Goal: Navigation & Orientation: Find specific page/section

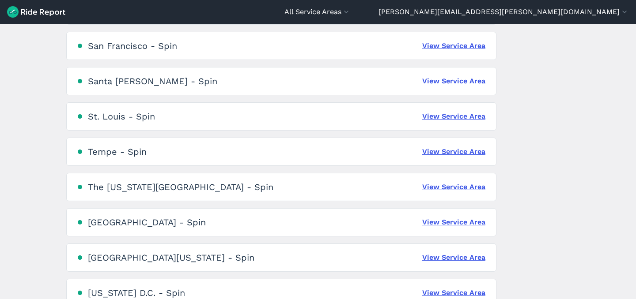
scroll to position [794, 0]
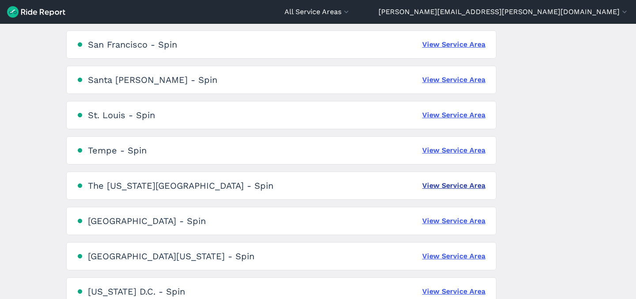
click at [470, 181] on link "View Service Area" at bounding box center [453, 186] width 63 height 11
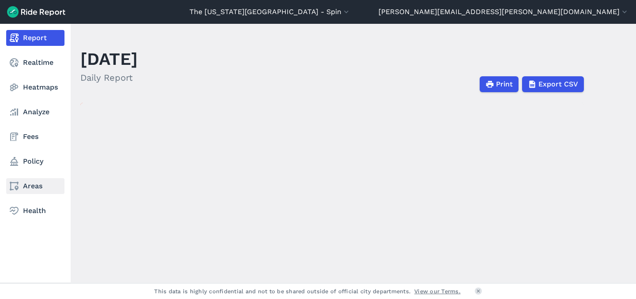
click at [23, 189] on link "Areas" at bounding box center [35, 186] width 58 height 16
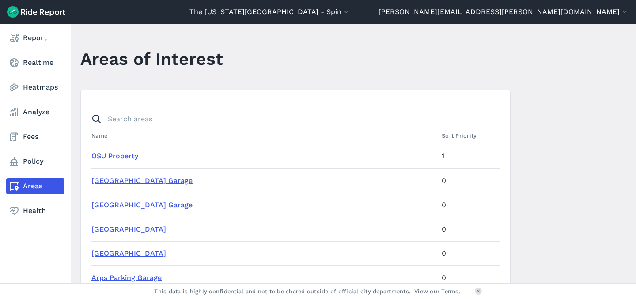
click at [15, 183] on icon at bounding box center [14, 186] width 11 height 11
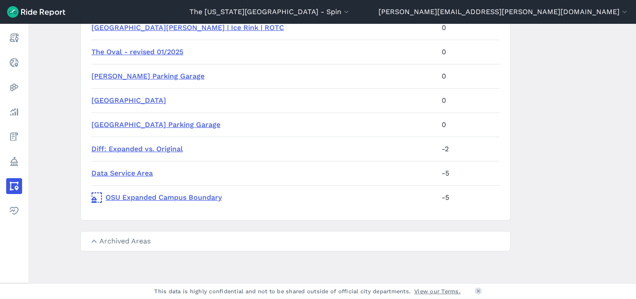
scroll to position [90, 0]
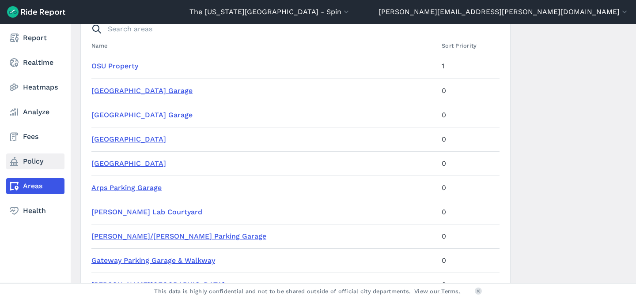
click at [15, 166] on icon at bounding box center [14, 161] width 11 height 11
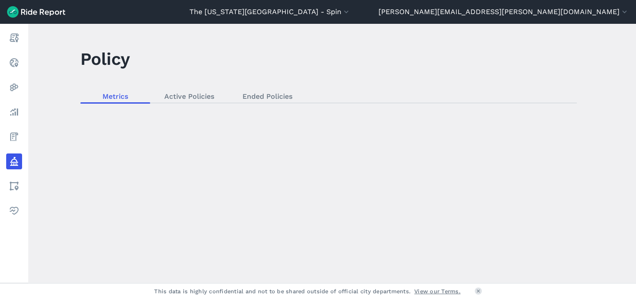
click at [188, 90] on div "loading" at bounding box center [331, 154] width 607 height 260
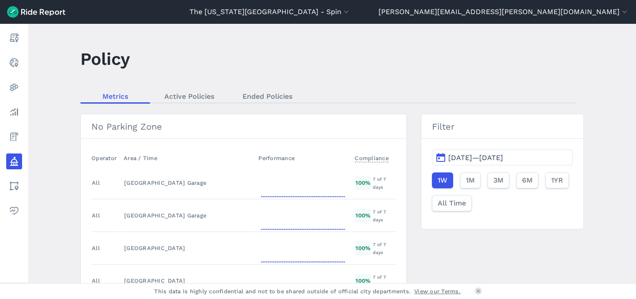
click at [192, 98] on link "Active Policies" at bounding box center [189, 96] width 78 height 13
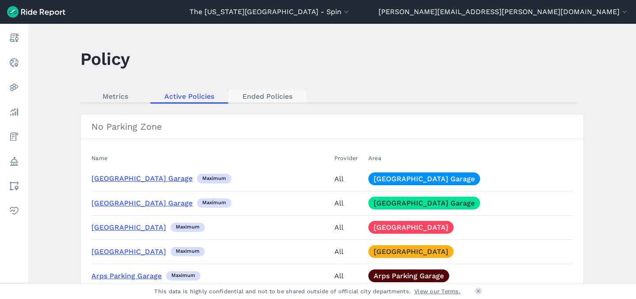
click at [252, 99] on link "Ended Policies" at bounding box center [267, 96] width 78 height 13
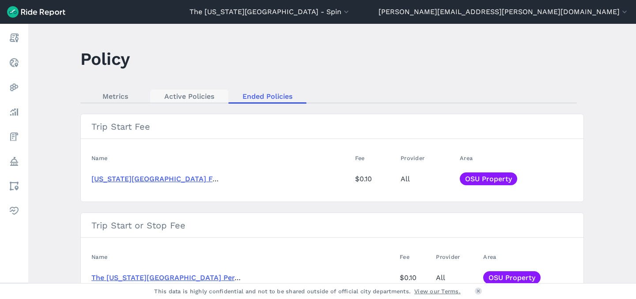
click at [178, 97] on link "Active Policies" at bounding box center [189, 96] width 78 height 13
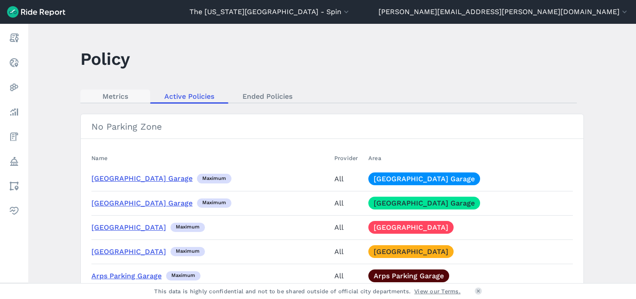
click at [110, 102] on link "Metrics" at bounding box center [115, 96] width 70 height 13
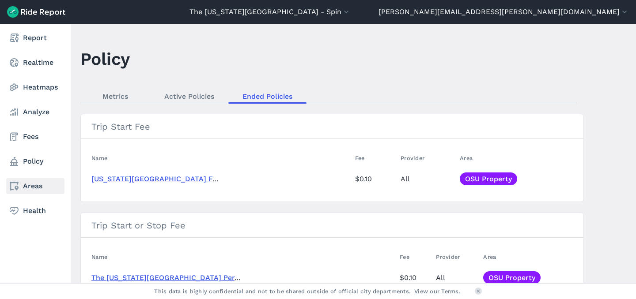
click at [9, 183] on icon at bounding box center [14, 186] width 11 height 11
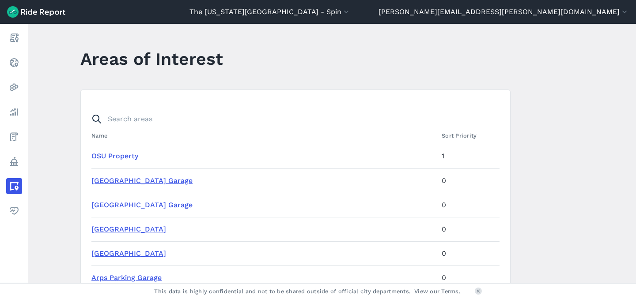
click at [113, 155] on link "OSU Property" at bounding box center [114, 156] width 47 height 8
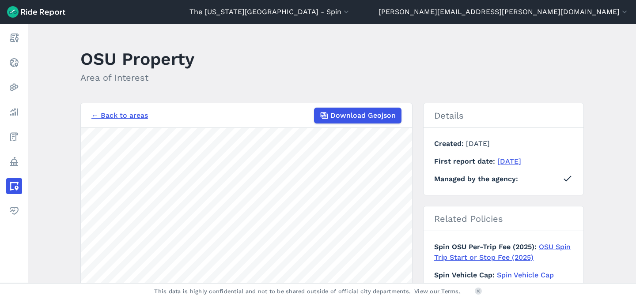
scroll to position [183, 0]
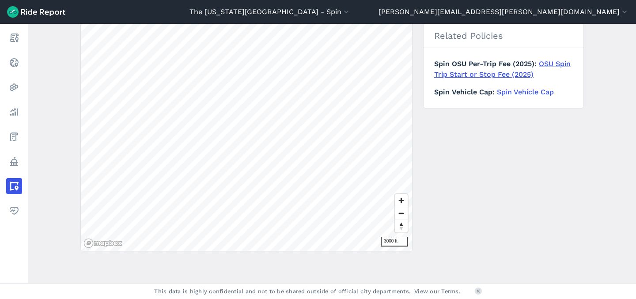
drag, startPoint x: 439, startPoint y: 171, endPoint x: 432, endPoint y: 211, distance: 41.2
click at [432, 211] on div "← Back to areas Download Geojson 3000 ft Details Created [DATE] First report da…" at bounding box center [331, 86] width 503 height 332
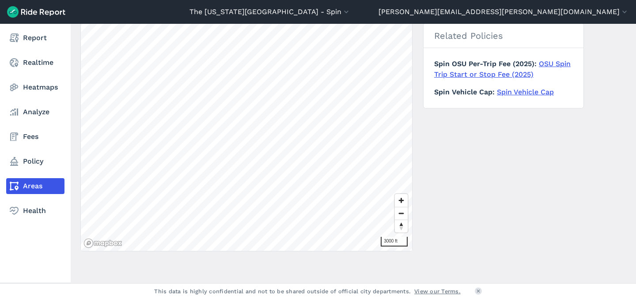
click at [20, 185] on link "Areas" at bounding box center [35, 186] width 58 height 16
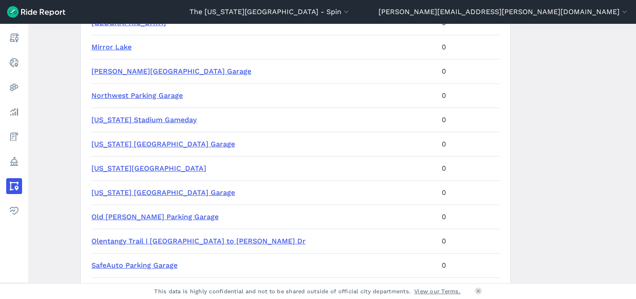
scroll to position [687, 0]
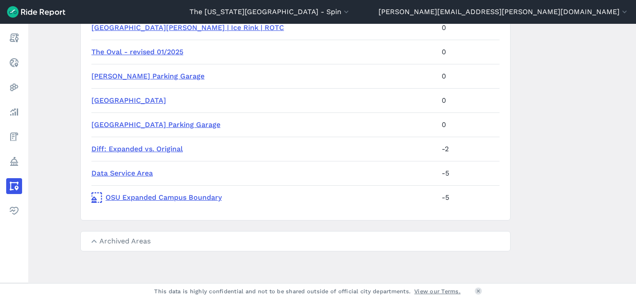
click at [126, 241] on summary "Archived Areas" at bounding box center [295, 241] width 429 height 19
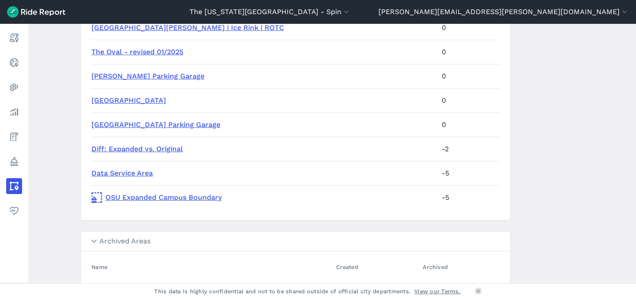
click at [126, 241] on summary "Archived Areas" at bounding box center [295, 242] width 429 height 20
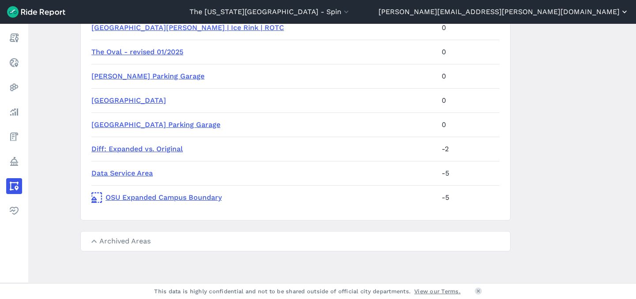
click at [624, 15] on icon "button" at bounding box center [624, 12] width 9 height 9
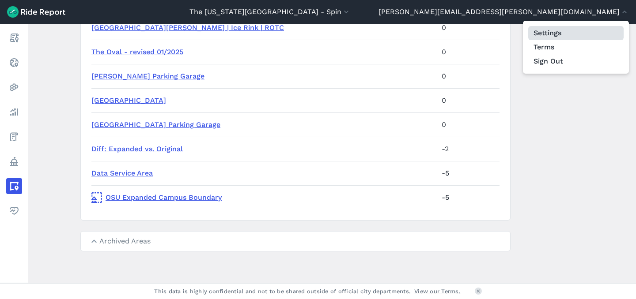
click at [565, 32] on link "Settings" at bounding box center [575, 33] width 95 height 14
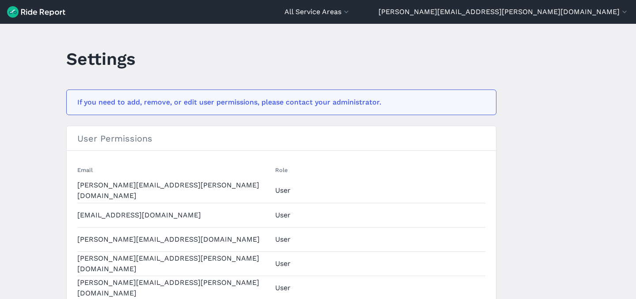
click at [555, 4] on header "All Service Areas All Service Areas [GEOGRAPHIC_DATA] - Spin [GEOGRAPHIC_DATA] …" at bounding box center [318, 12] width 636 height 24
click at [560, 15] on button "[PERSON_NAME][EMAIL_ADDRESS][PERSON_NAME][DOMAIN_NAME]" at bounding box center [503, 12] width 250 height 11
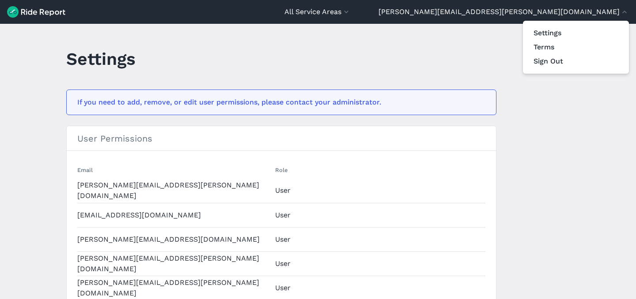
click at [349, 14] on div at bounding box center [318, 149] width 636 height 299
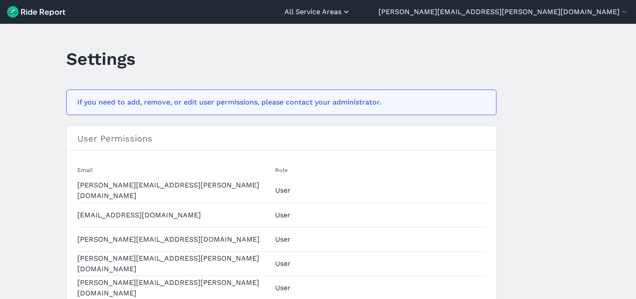
click at [350, 8] on icon "button" at bounding box center [346, 12] width 9 height 9
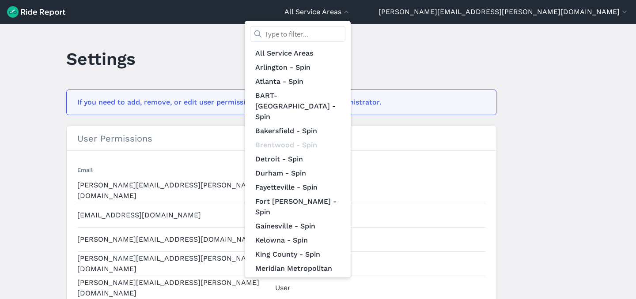
click at [345, 31] on input "text" at bounding box center [297, 34] width 95 height 16
click at [239, 73] on div at bounding box center [318, 149] width 636 height 299
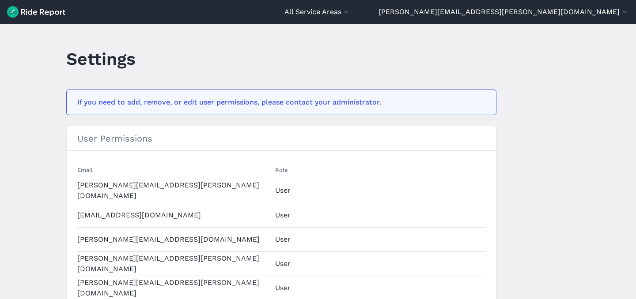
click at [455, 22] on header "All Service Areas All Service Areas [GEOGRAPHIC_DATA] - Spin [GEOGRAPHIC_DATA] …" at bounding box center [318, 12] width 636 height 24
click at [449, 19] on header "All Service Areas All Service Areas [GEOGRAPHIC_DATA] - Spin [GEOGRAPHIC_DATA] …" at bounding box center [318, 12] width 636 height 24
